Goal: Information Seeking & Learning: Learn about a topic

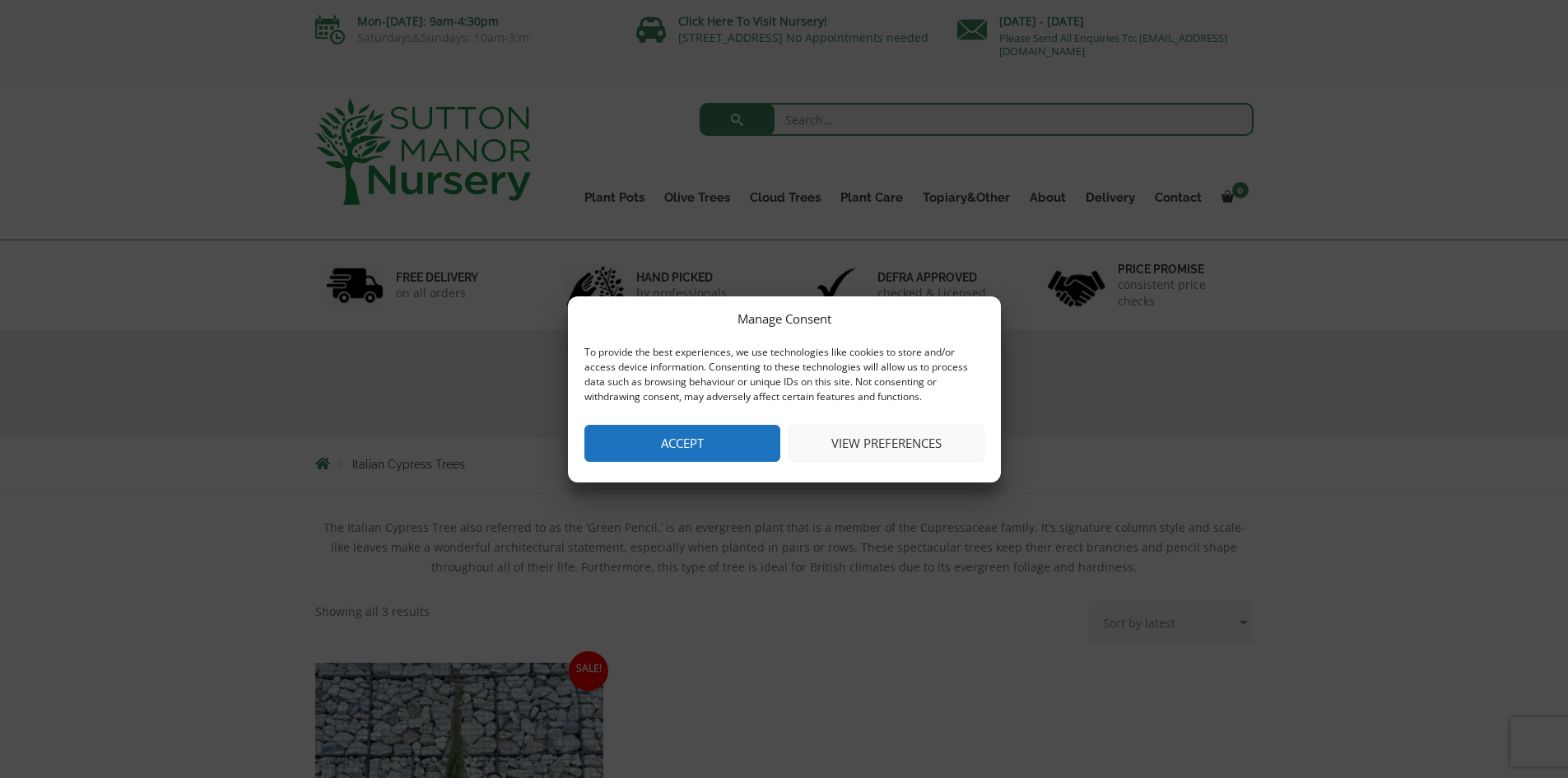
click at [746, 464] on div "Manage Consent To provide the best experiences, we use technologies like cookie…" at bounding box center [784, 389] width 433 height 186
click at [744, 454] on button "Accept" at bounding box center [682, 443] width 196 height 37
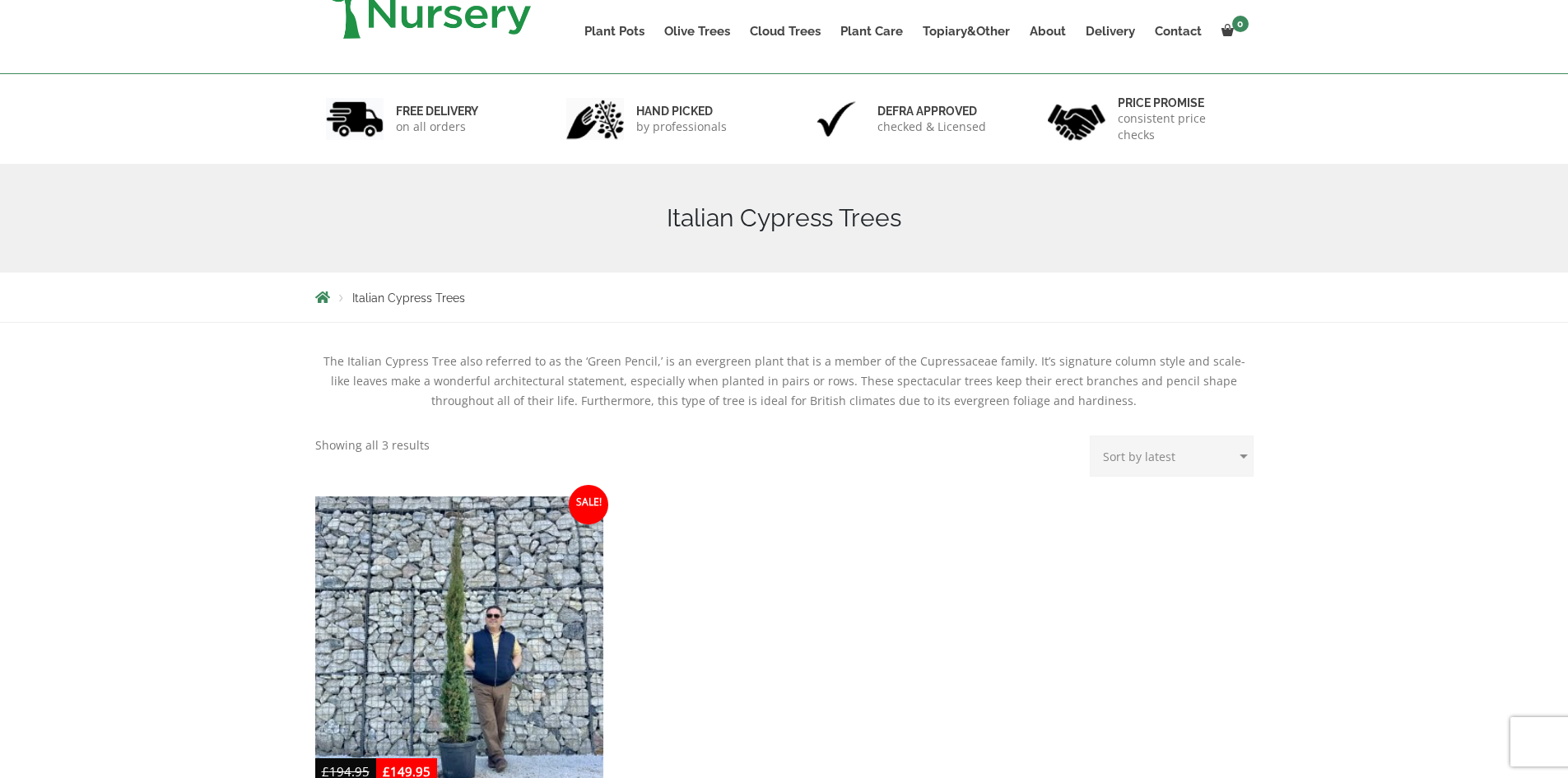
scroll to position [412, 0]
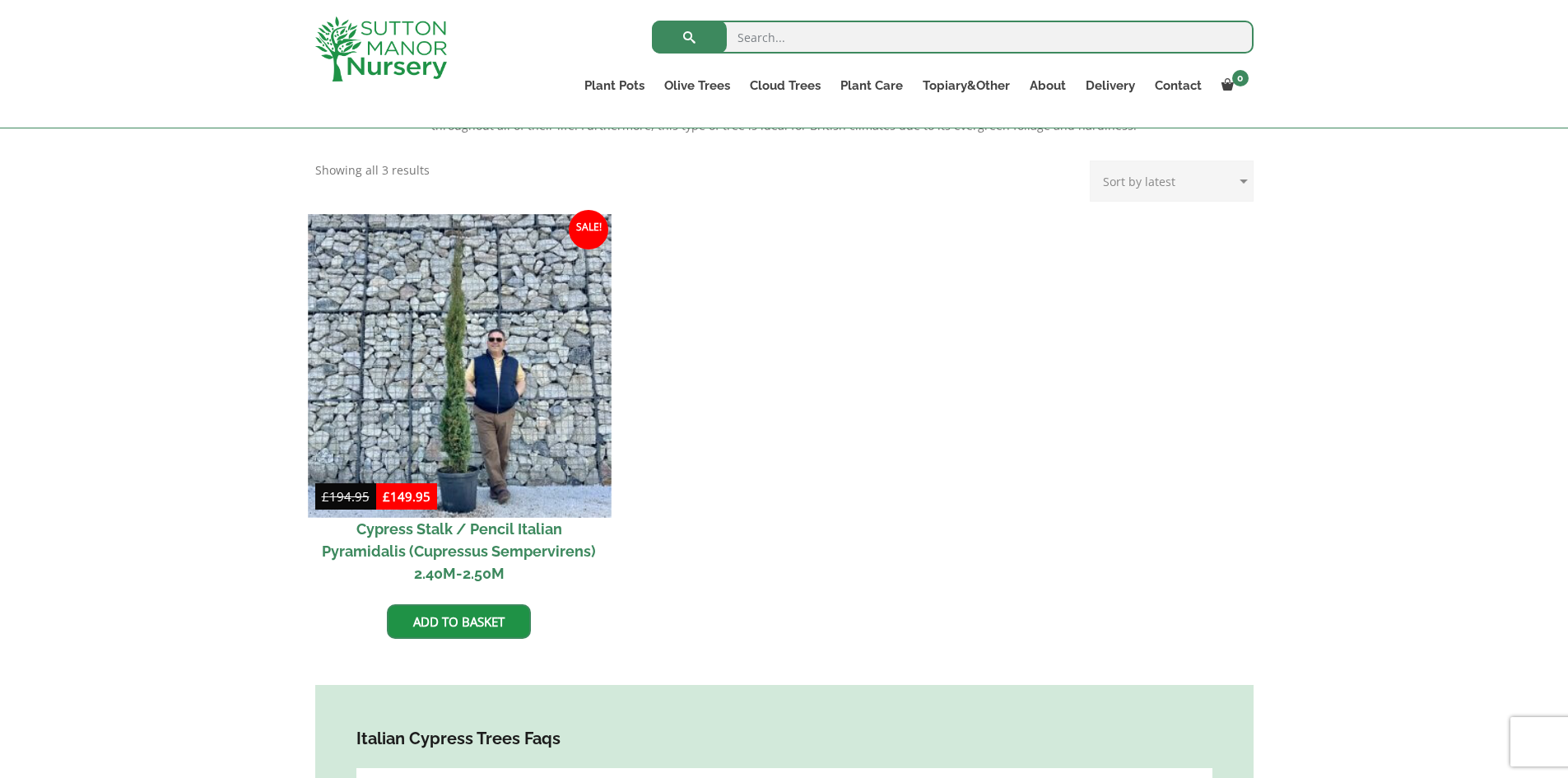
click at [507, 426] on img at bounding box center [459, 366] width 303 height 303
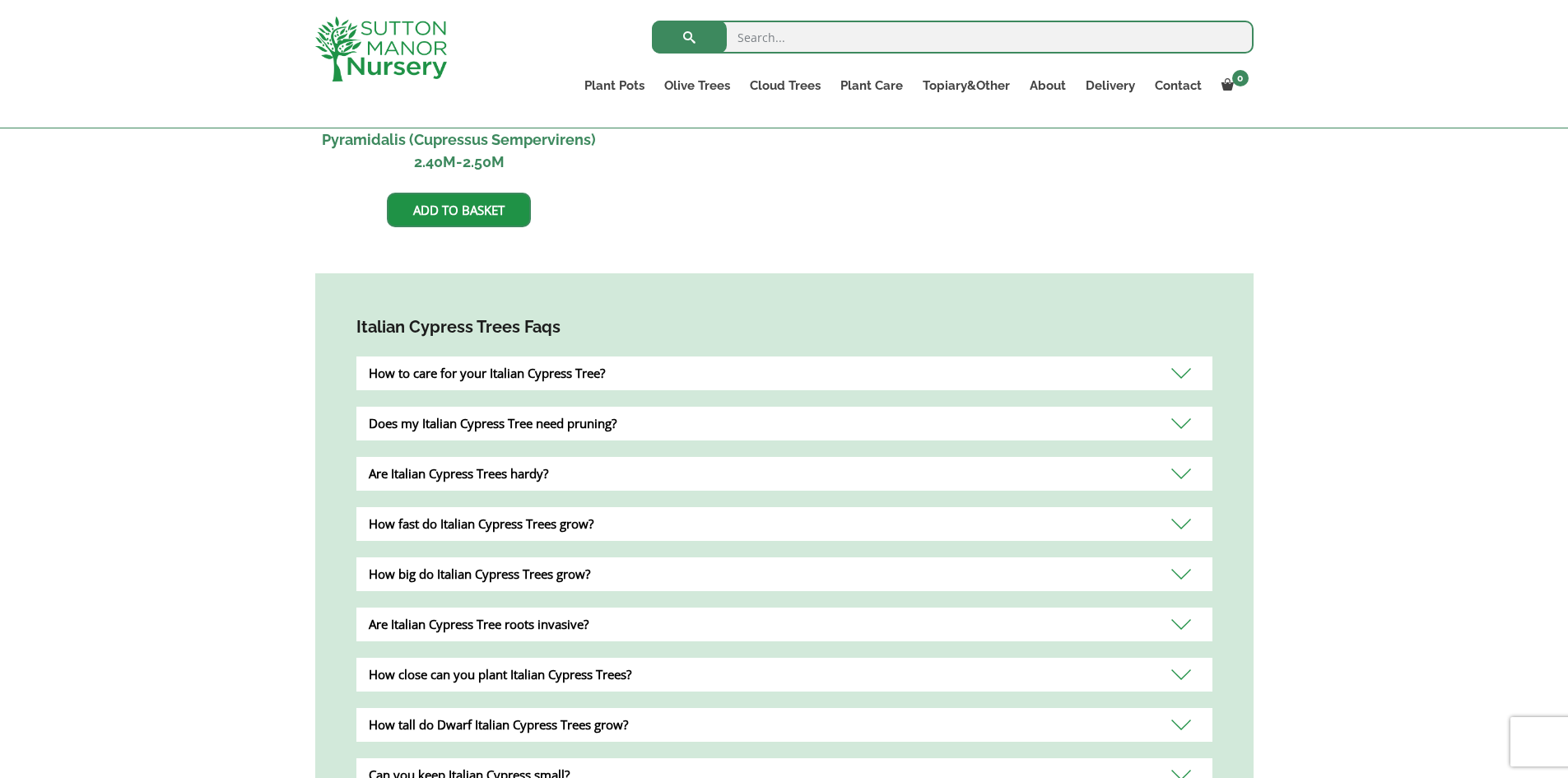
scroll to position [905, 0]
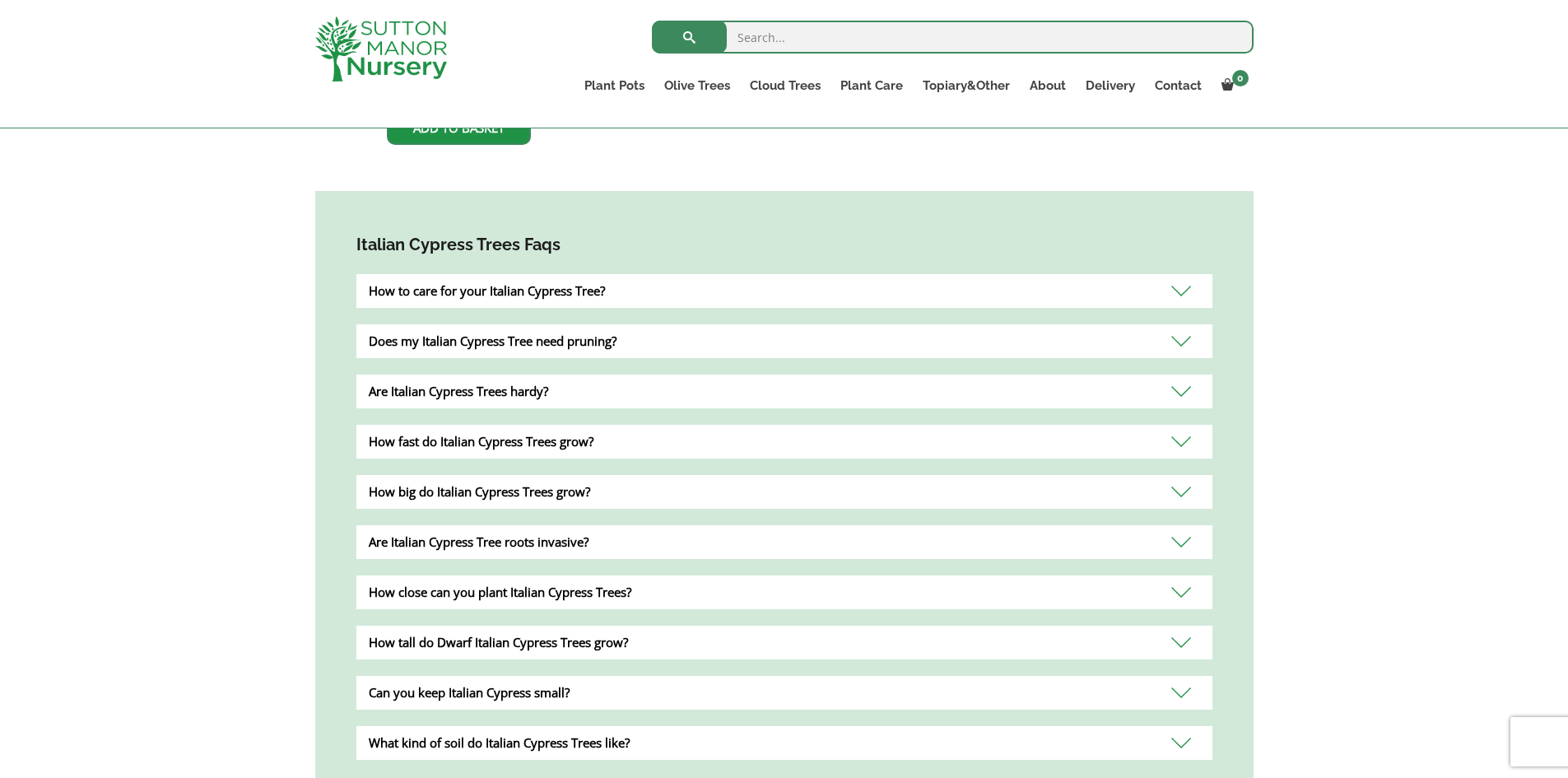
click at [661, 289] on div "How to care for your Italian Cypress Tree?" at bounding box center [784, 291] width 856 height 33
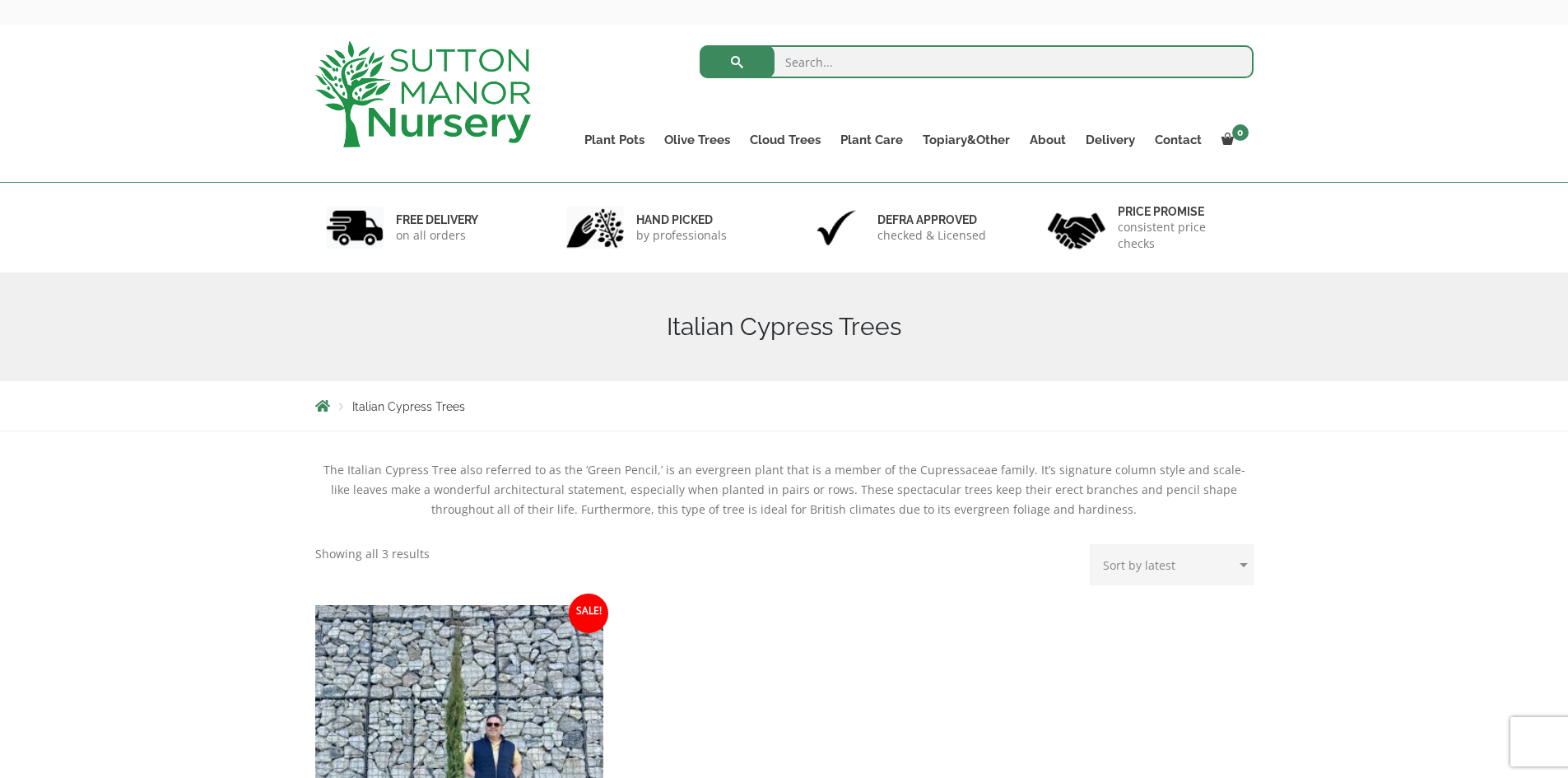
scroll to position [0, 0]
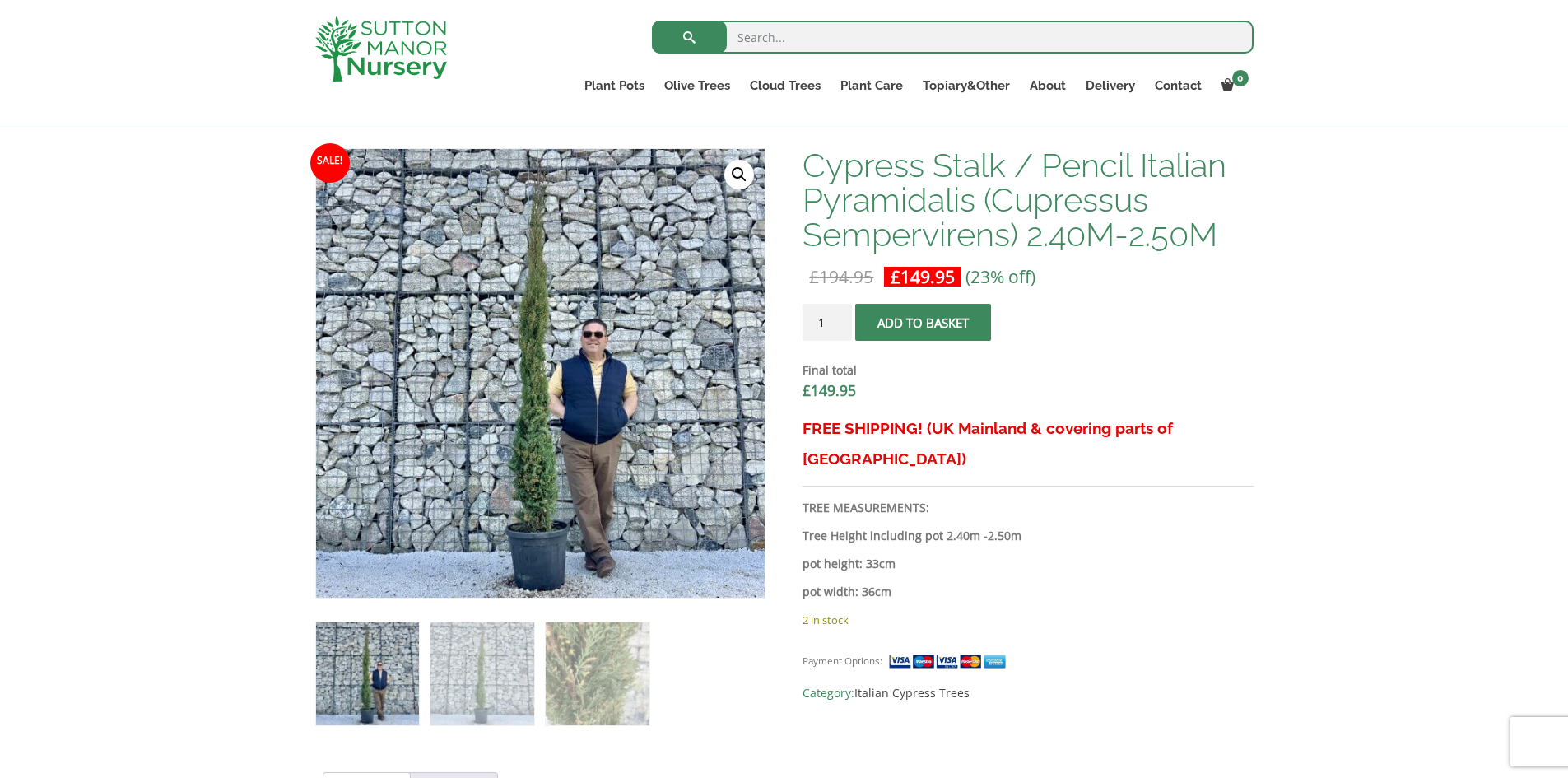
scroll to position [576, 0]
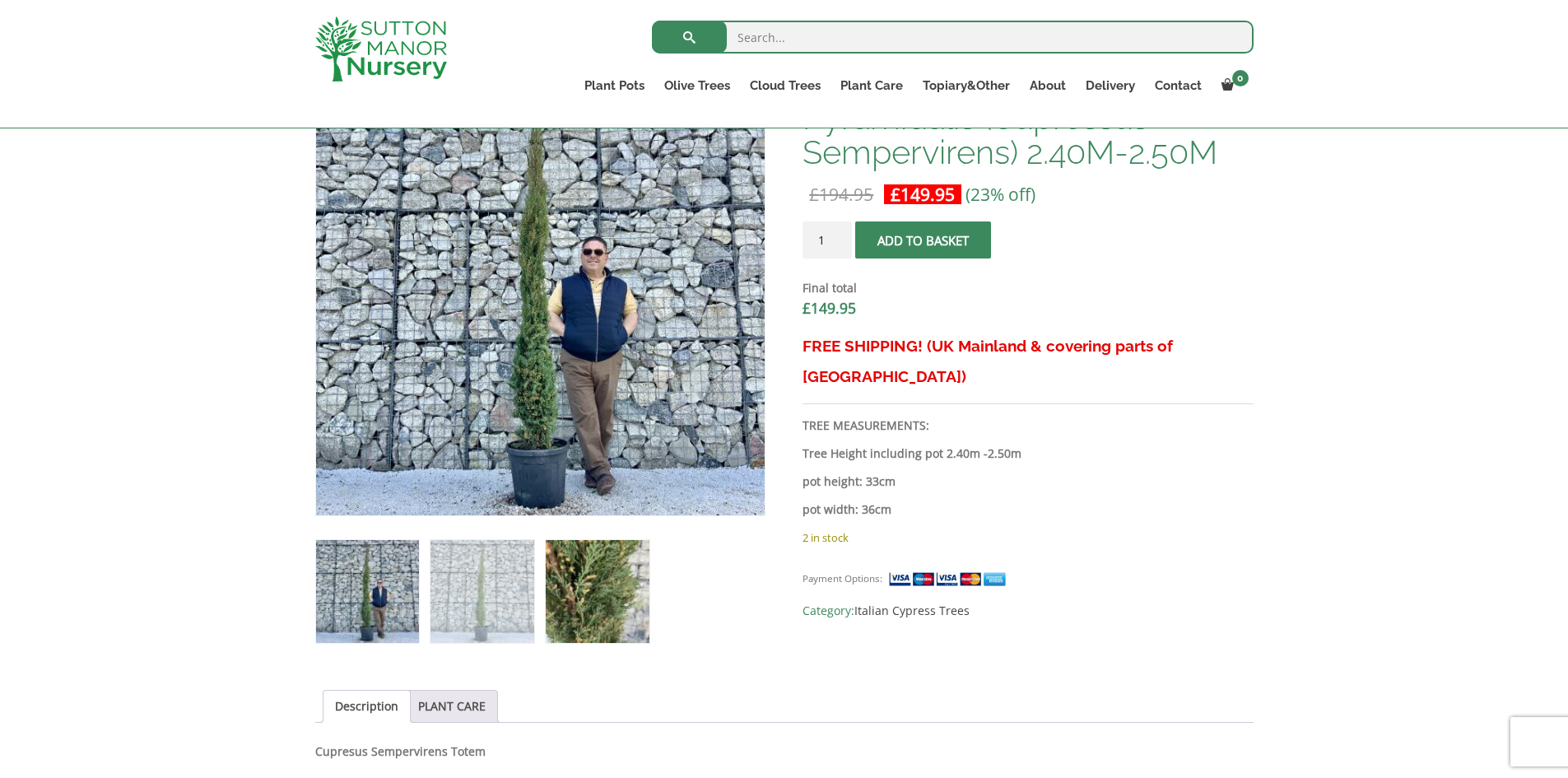
click at [591, 575] on img at bounding box center [596, 591] width 103 height 103
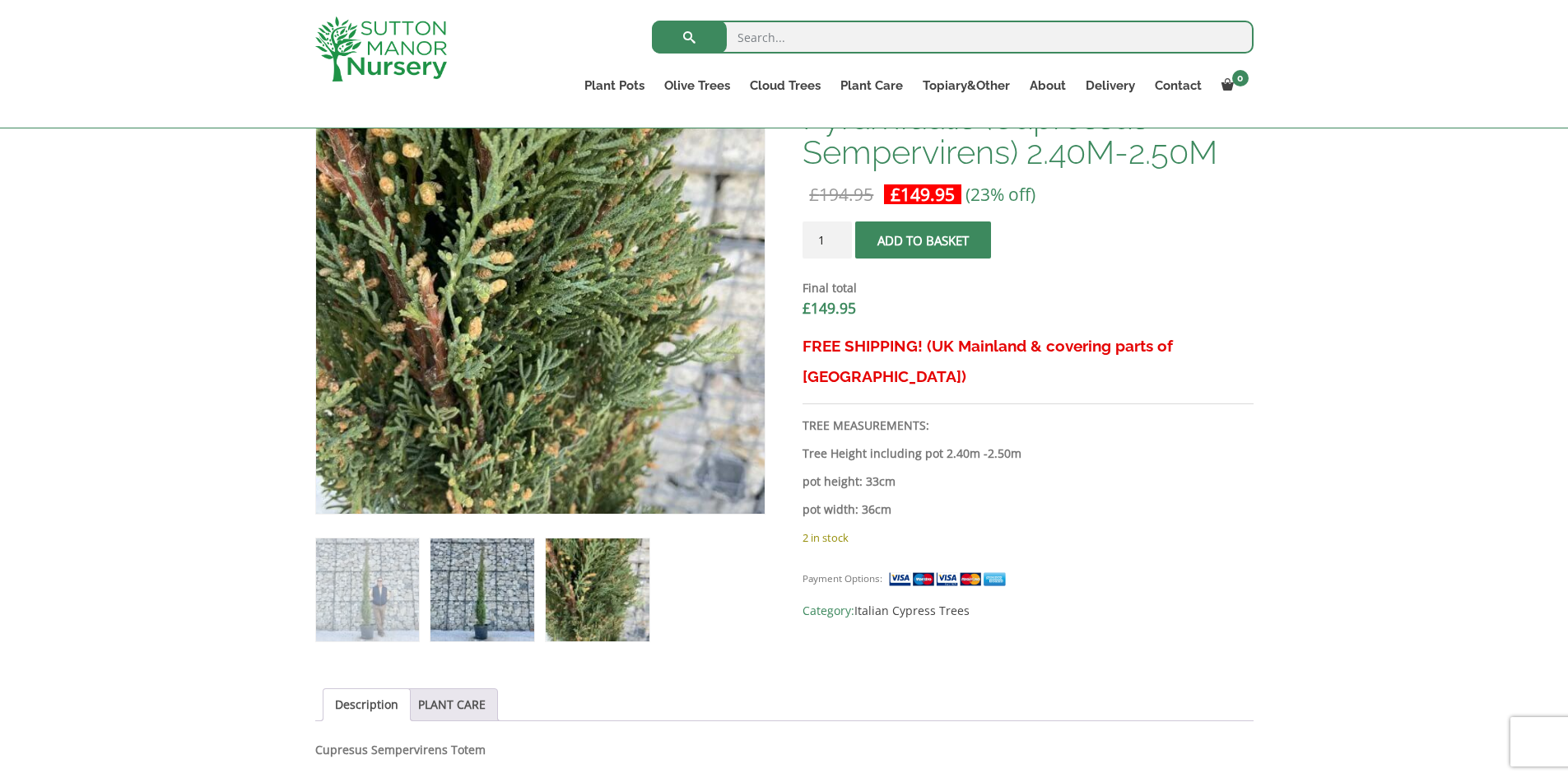
click at [514, 587] on img at bounding box center [482, 590] width 103 height 103
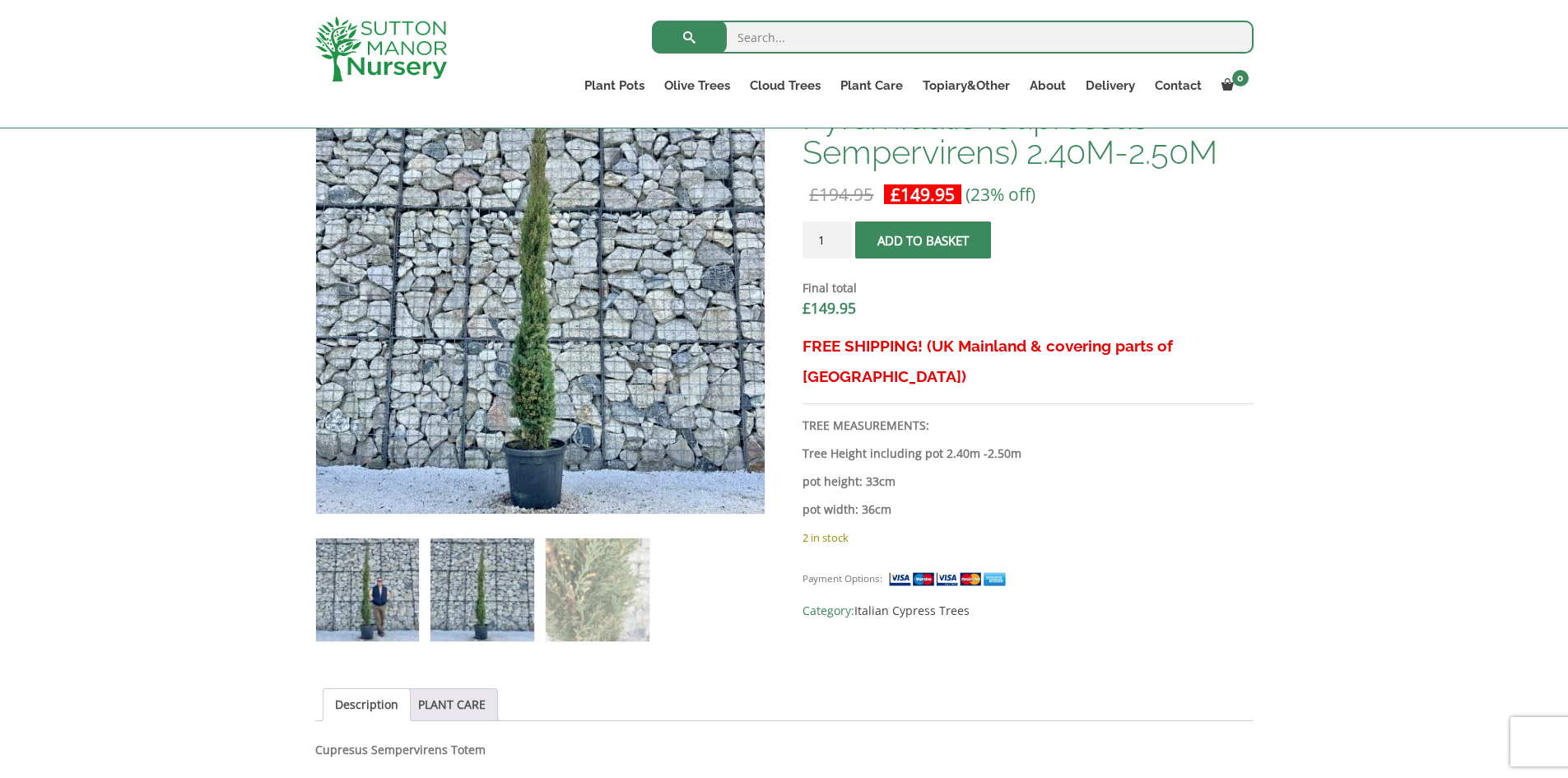
click at [390, 594] on img at bounding box center [367, 590] width 103 height 103
